Goal: Task Accomplishment & Management: Manage account settings

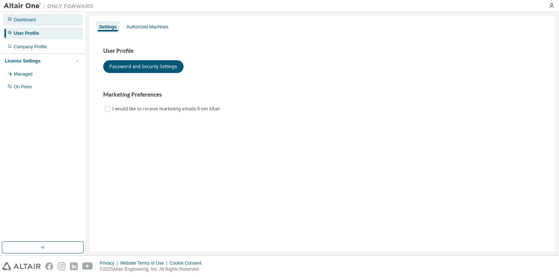
click at [31, 18] on div "Dashboard" at bounding box center [25, 20] width 22 height 6
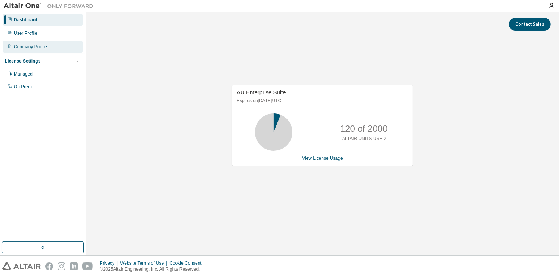
click at [27, 48] on div "Company Profile" at bounding box center [30, 47] width 33 height 6
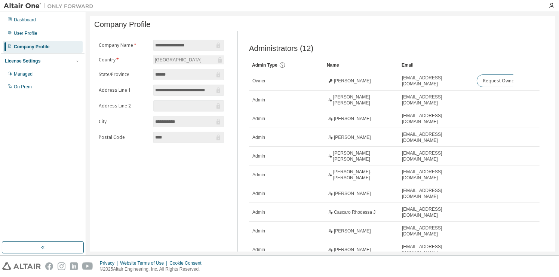
click at [555, 7] on div at bounding box center [551, 6] width 15 height 6
click at [553, 6] on icon "button" at bounding box center [551, 6] width 6 height 6
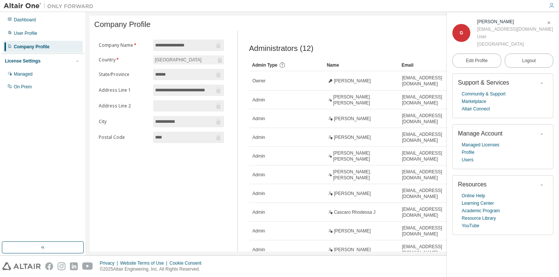
click at [373, 26] on div at bounding box center [437, 24] width 228 height 3
